Goal: Task Accomplishment & Management: Use online tool/utility

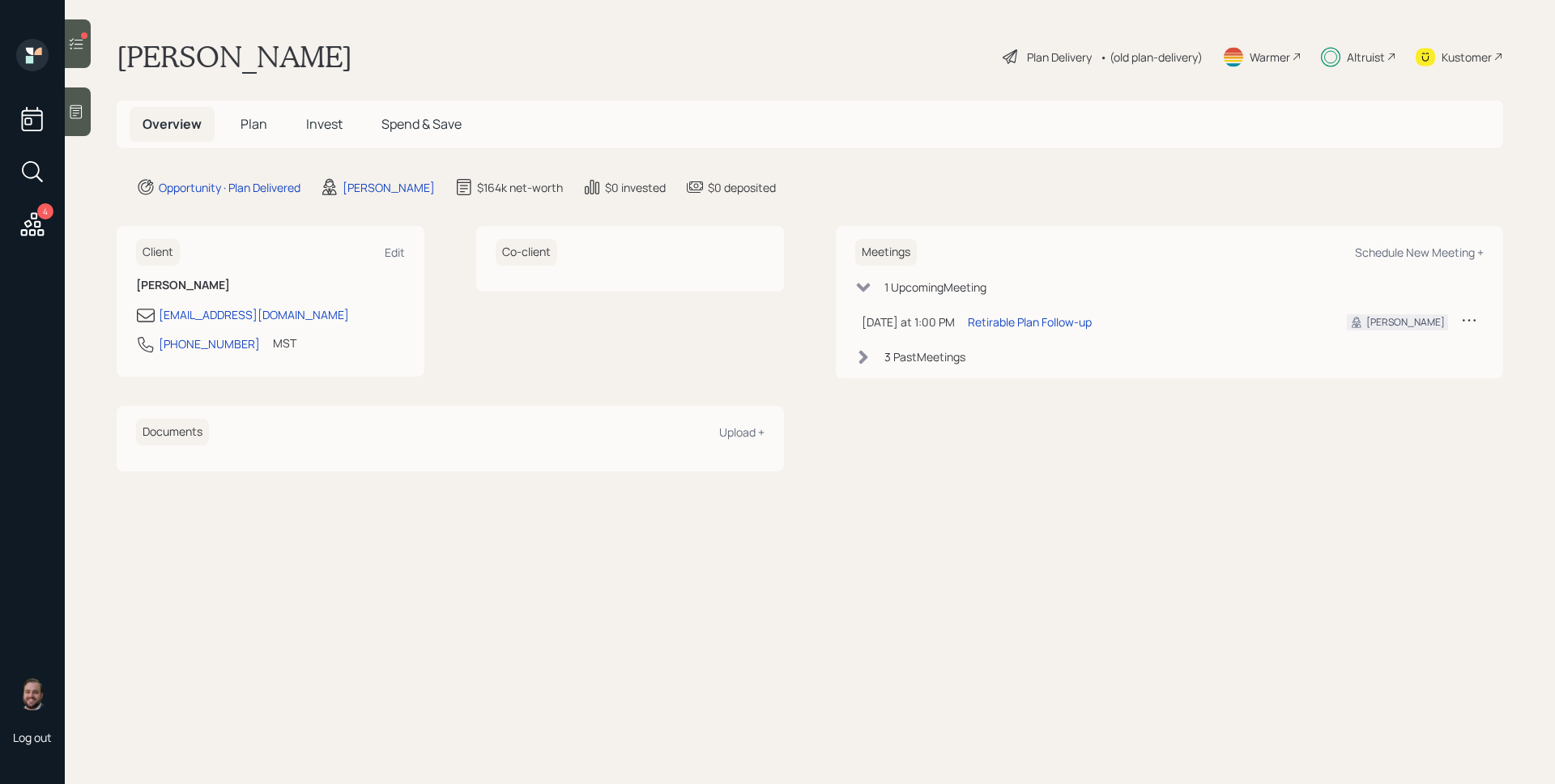
click at [1064, 56] on div "Plan Delivery" at bounding box center [1060, 57] width 65 height 17
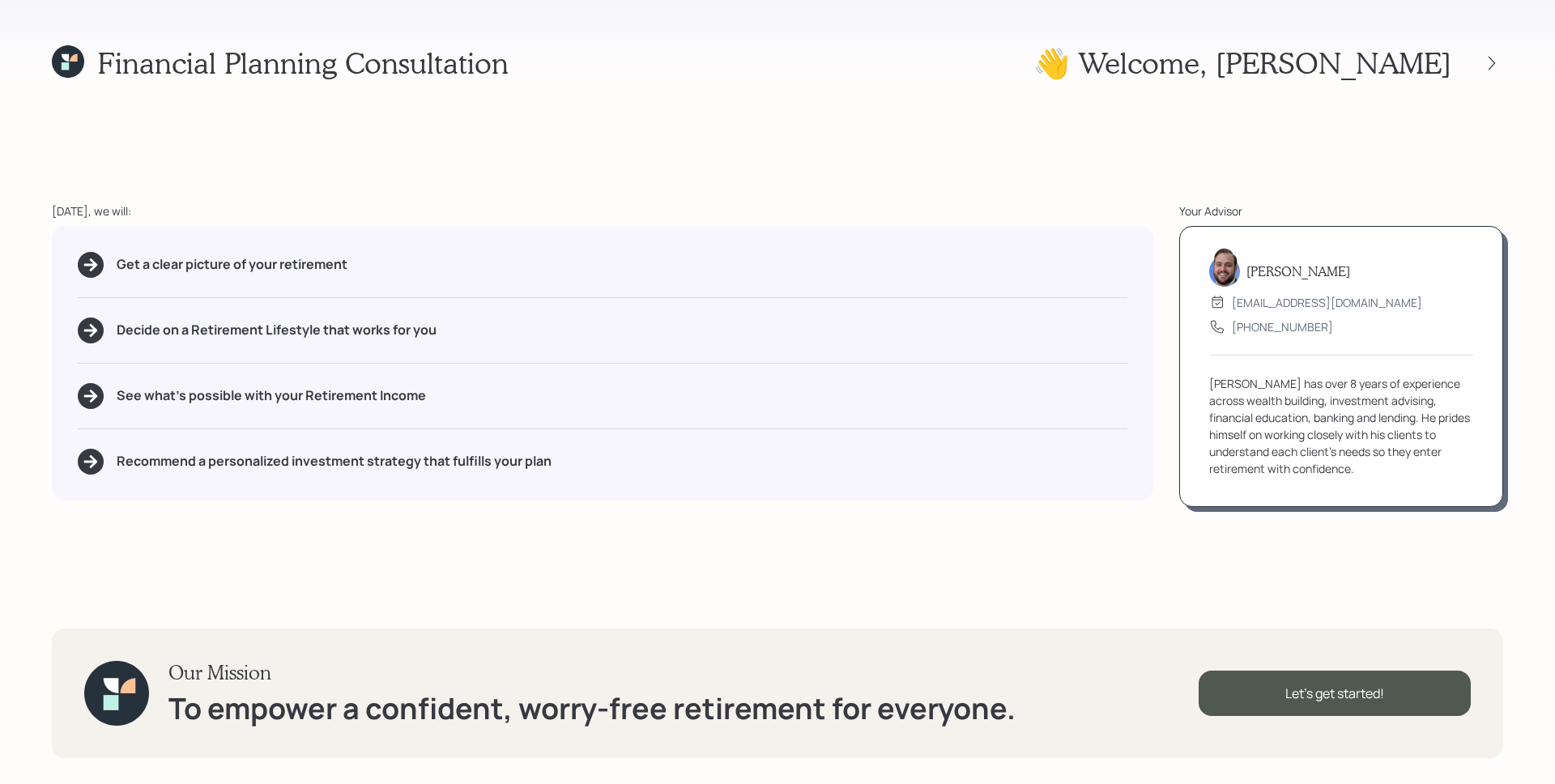
click at [63, 70] on icon at bounding box center [65, 66] width 7 height 7
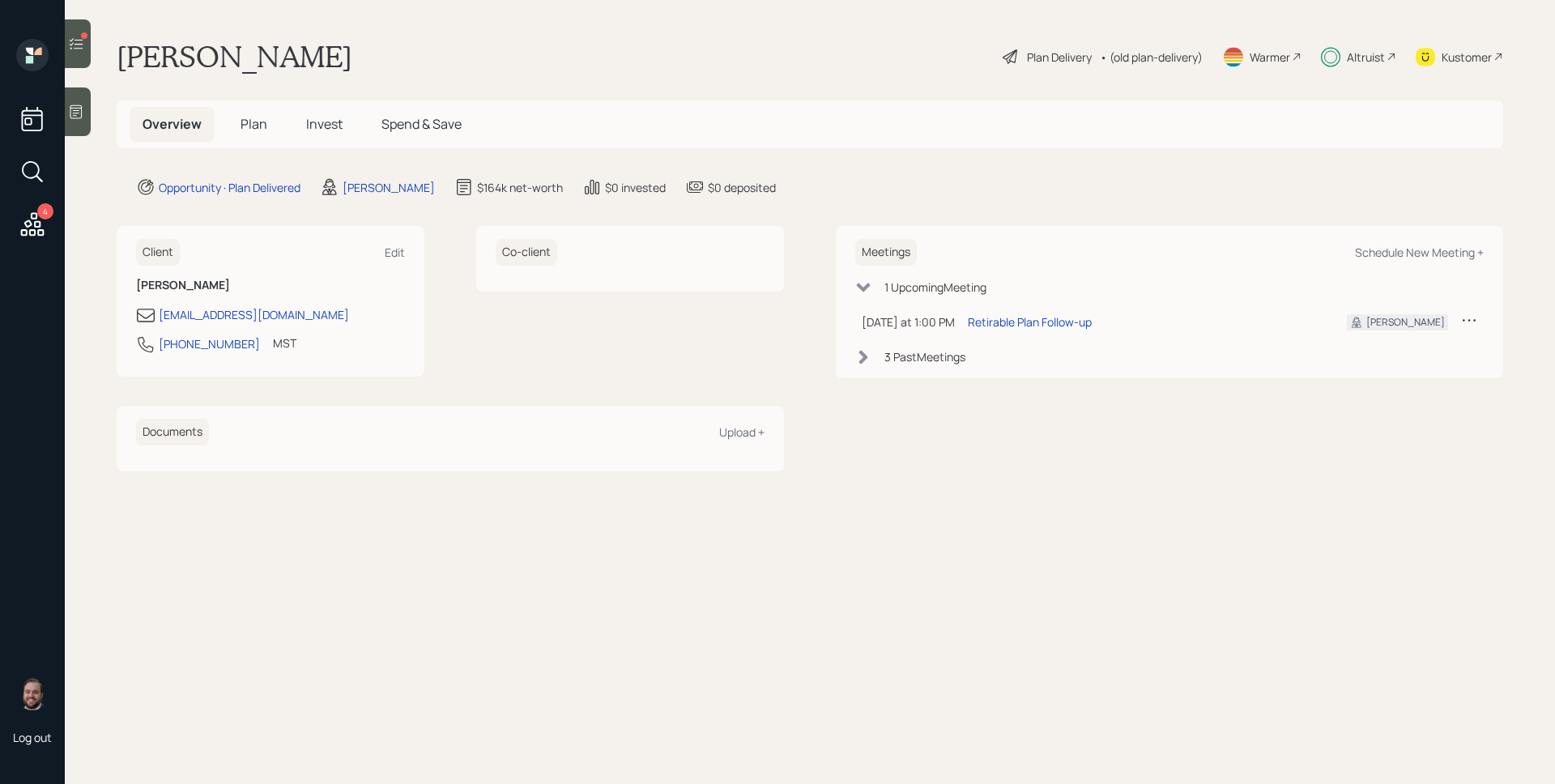
click at [232, 124] on h5 "Plan" at bounding box center [254, 124] width 53 height 34
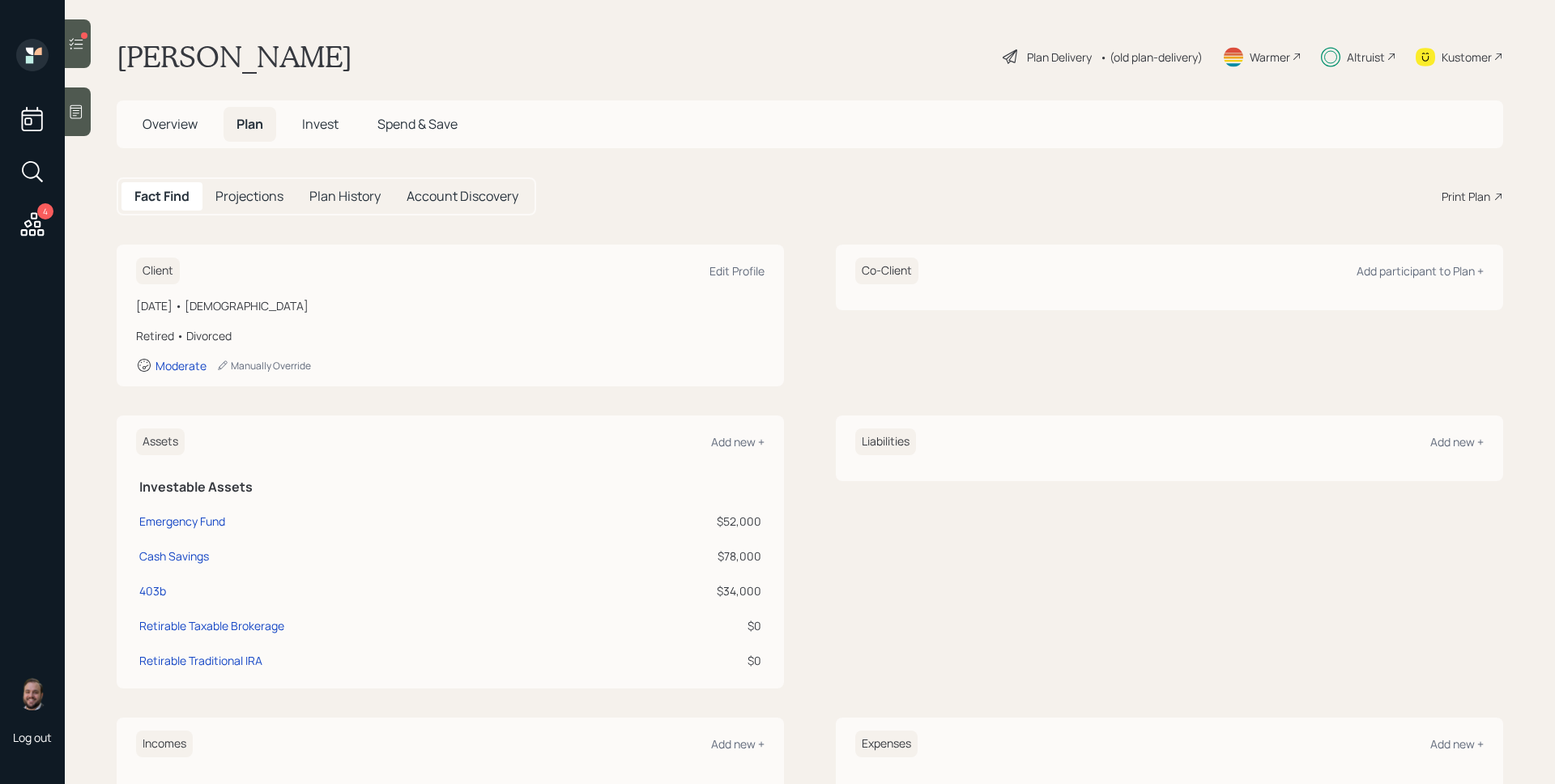
click at [79, 41] on icon at bounding box center [75, 43] width 16 height 16
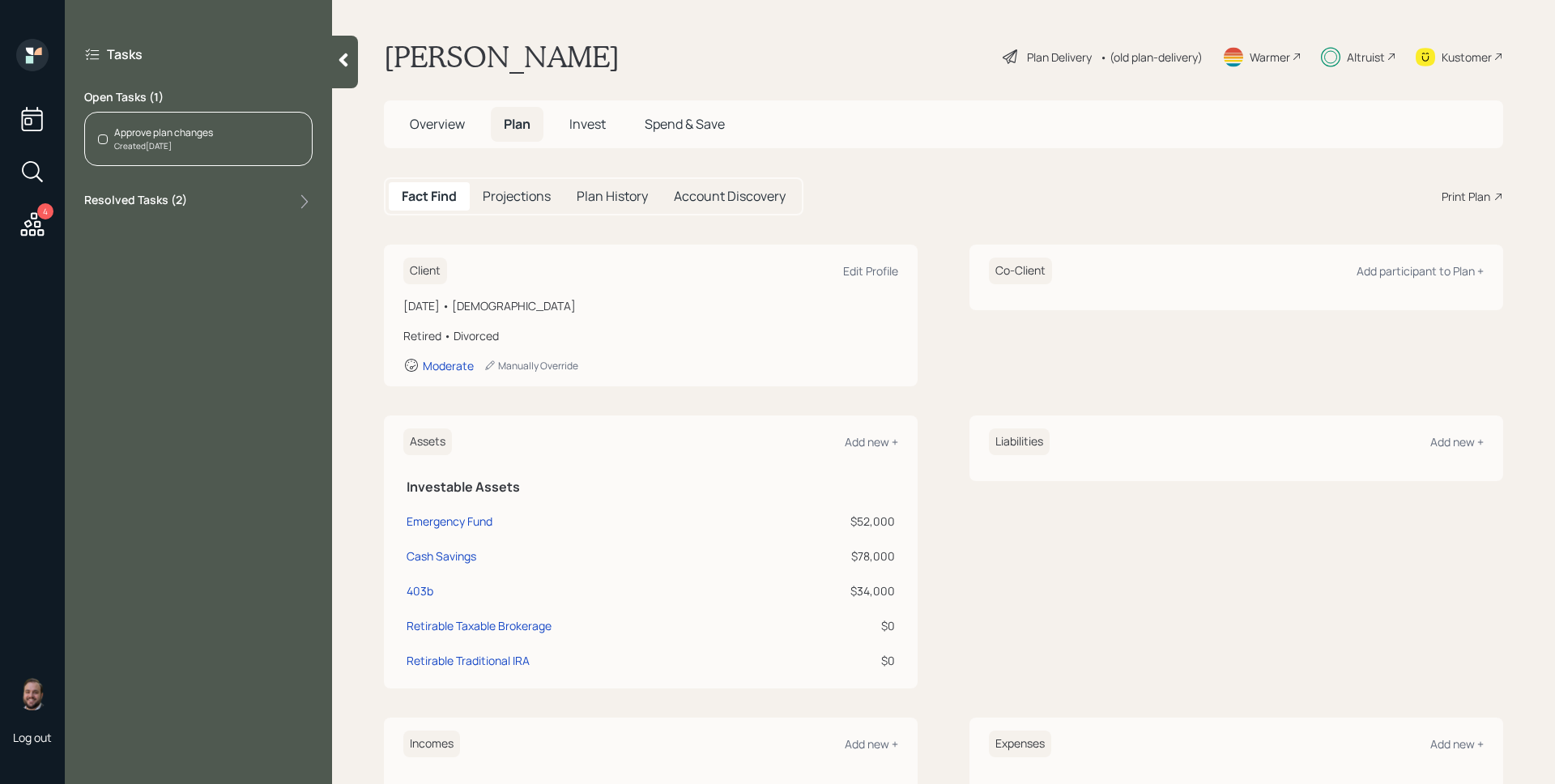
click at [190, 142] on div "Created Today" at bounding box center [164, 146] width 99 height 12
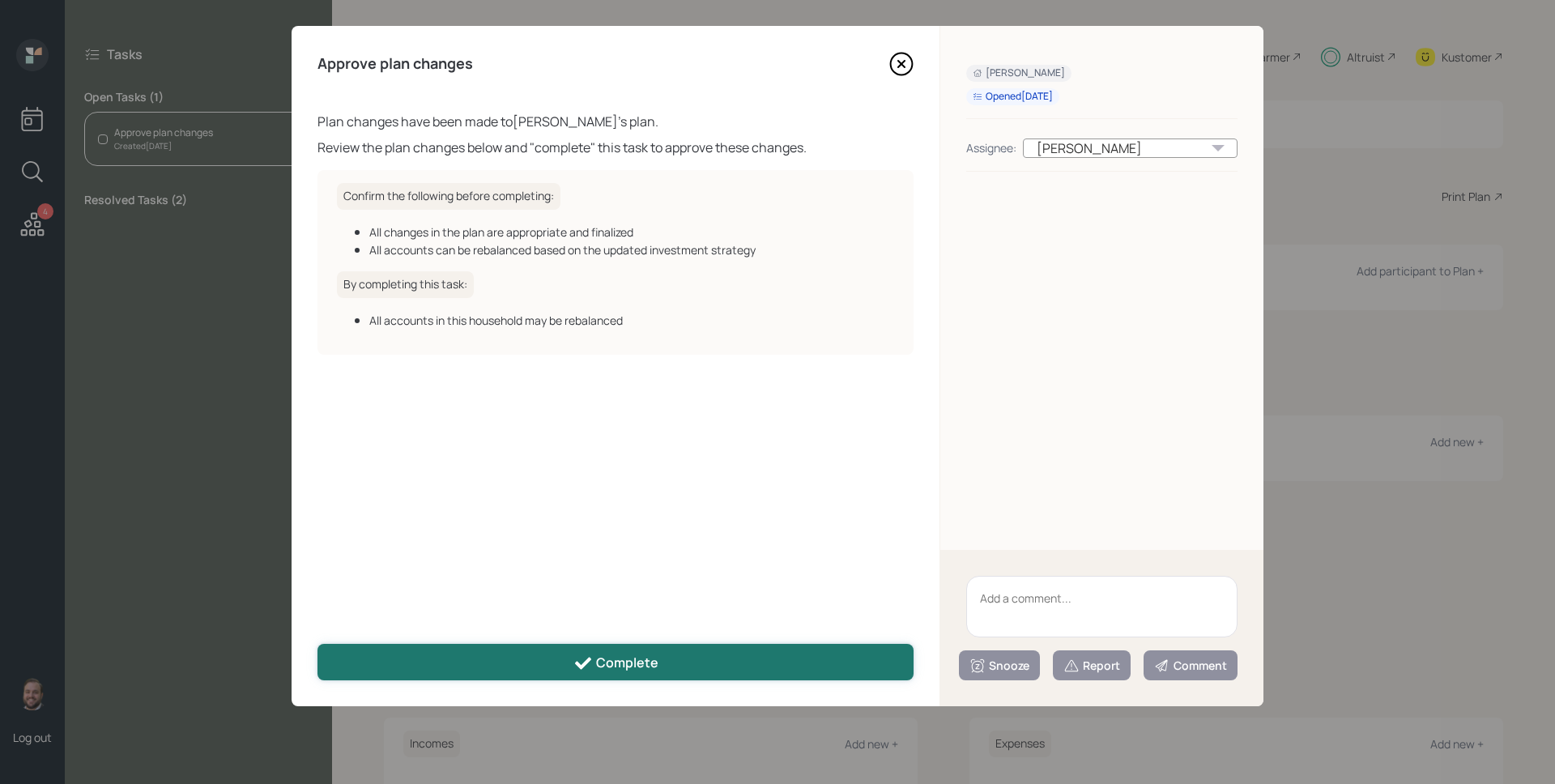
click at [794, 667] on button "Complete" at bounding box center [615, 661] width 596 height 36
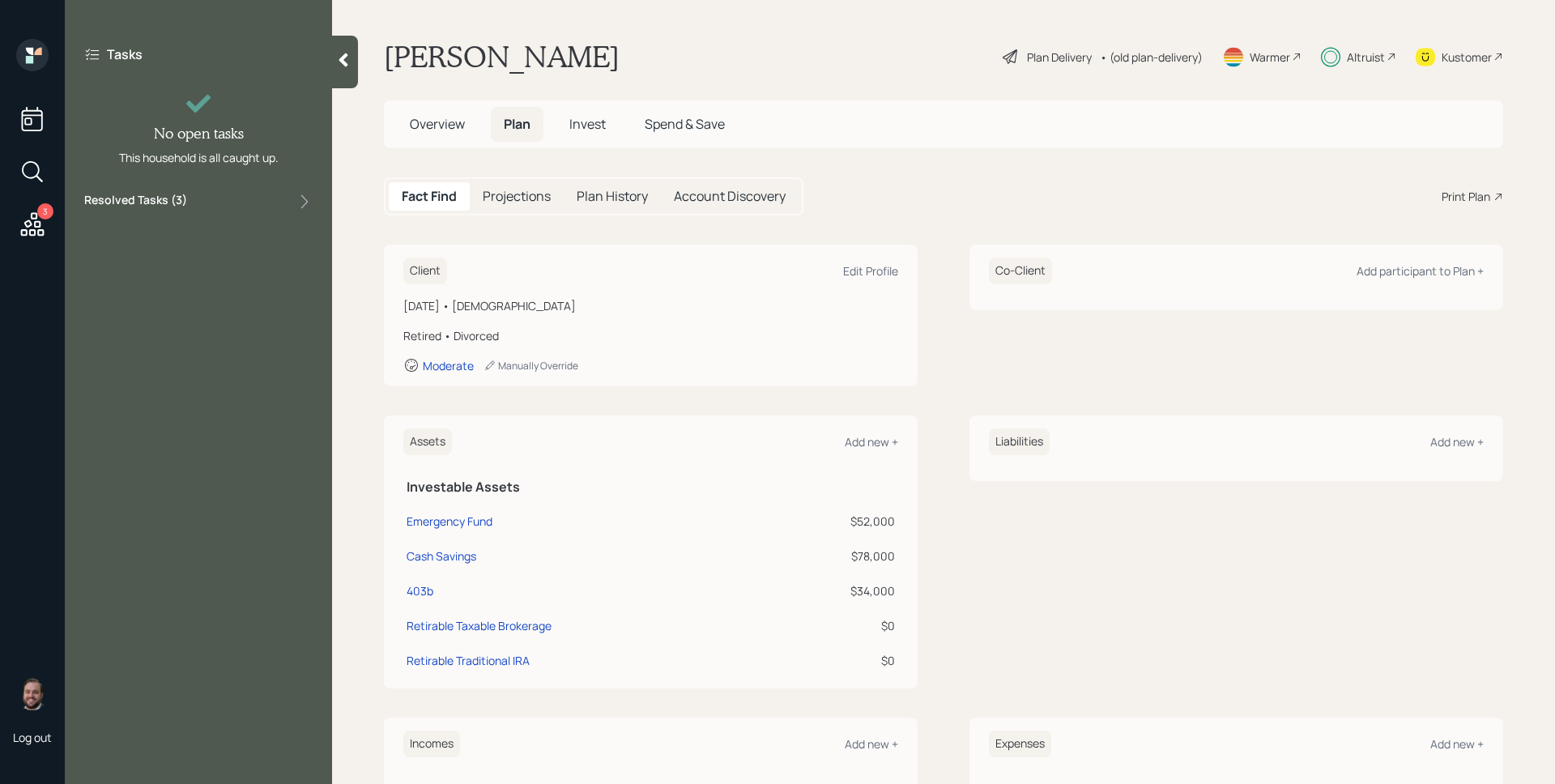
click at [1455, 191] on div "Print Plan" at bounding box center [1466, 196] width 48 height 17
